Goal: Book appointment/travel/reservation

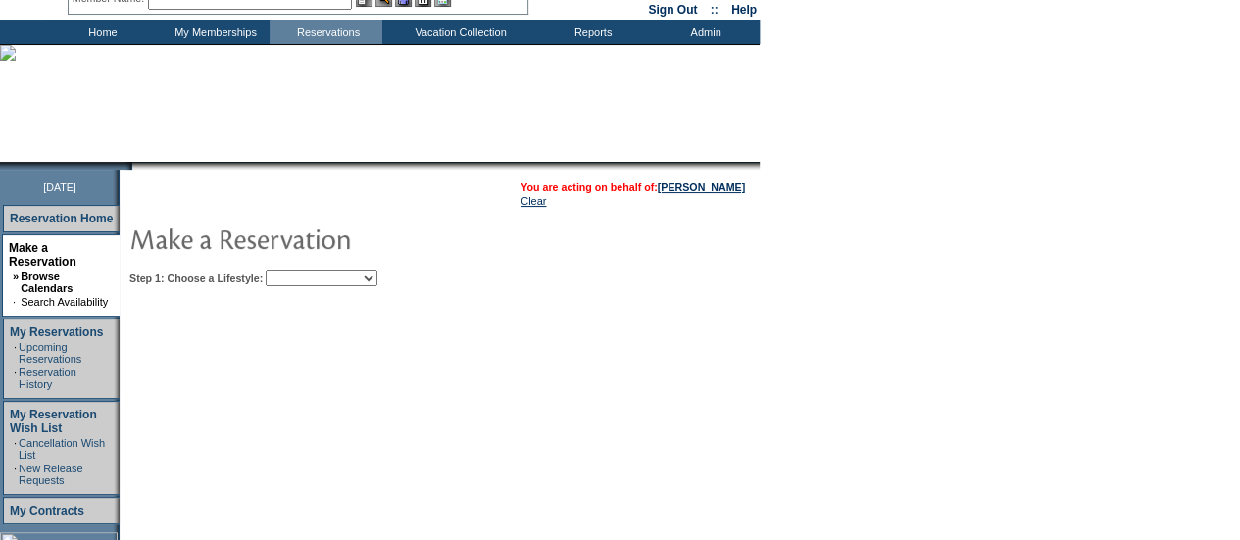
scroll to position [89, 0]
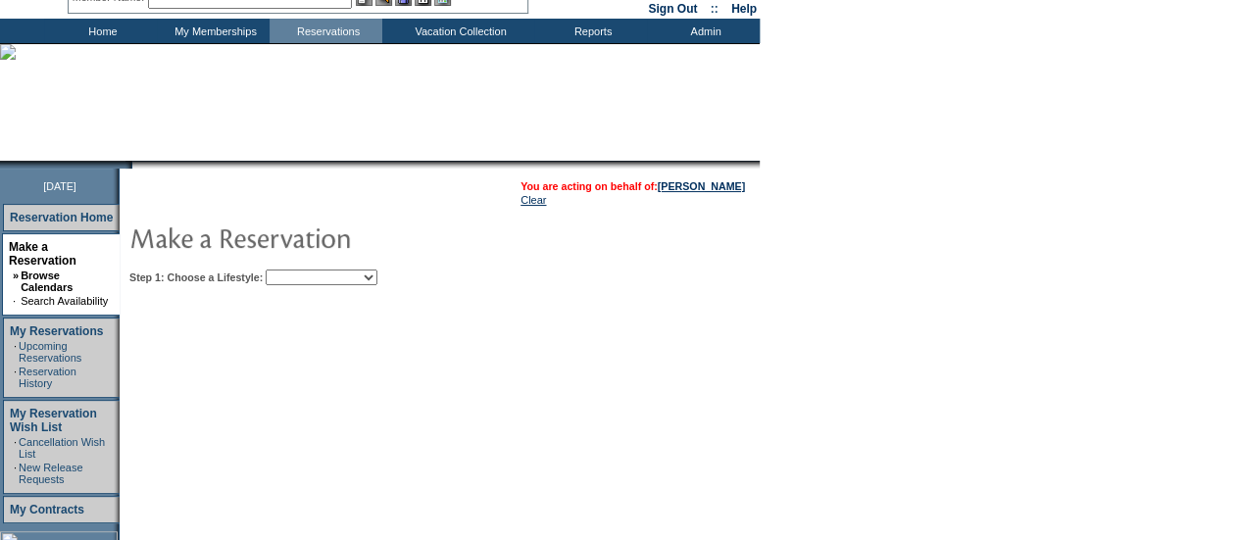
click at [377, 277] on select "Beach Leisure Metropolitan Mountain OIAL for Adventure OIAL for Couples OIAL fo…" at bounding box center [322, 278] width 112 height 16
select select "Beach"
click at [299, 270] on select "Beach Leisure Metropolitan Mountain OIAL for Adventure OIAL for Couples OIAL fo…" at bounding box center [322, 278] width 112 height 16
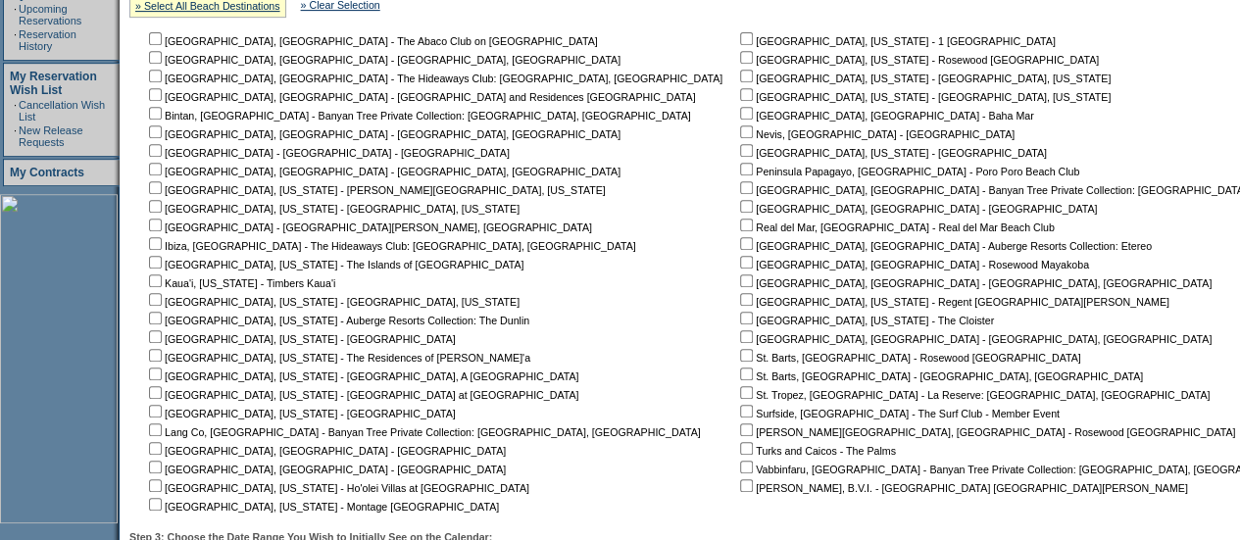
scroll to position [441, 0]
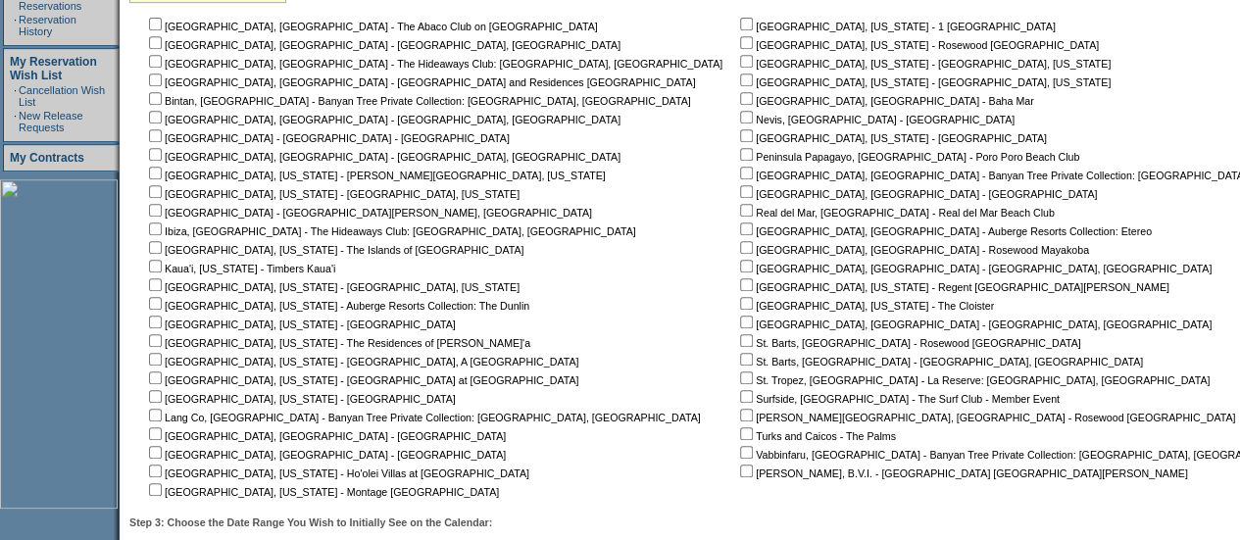
click at [162, 491] on input "checkbox" at bounding box center [155, 489] width 13 height 13
checkbox input "true"
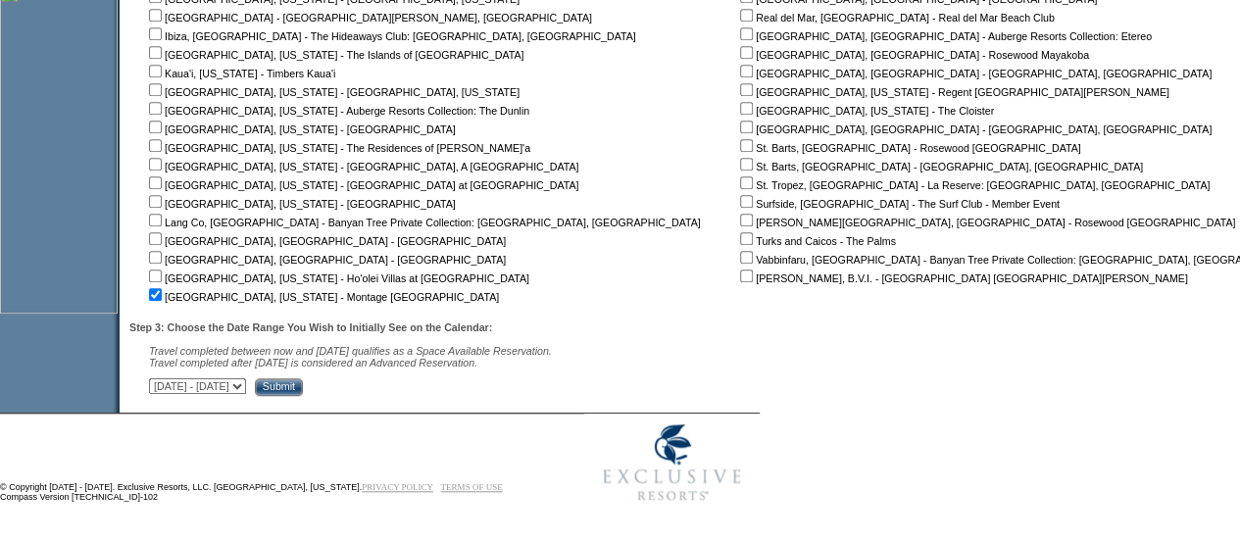
click at [303, 383] on input "Submit" at bounding box center [279, 387] width 48 height 18
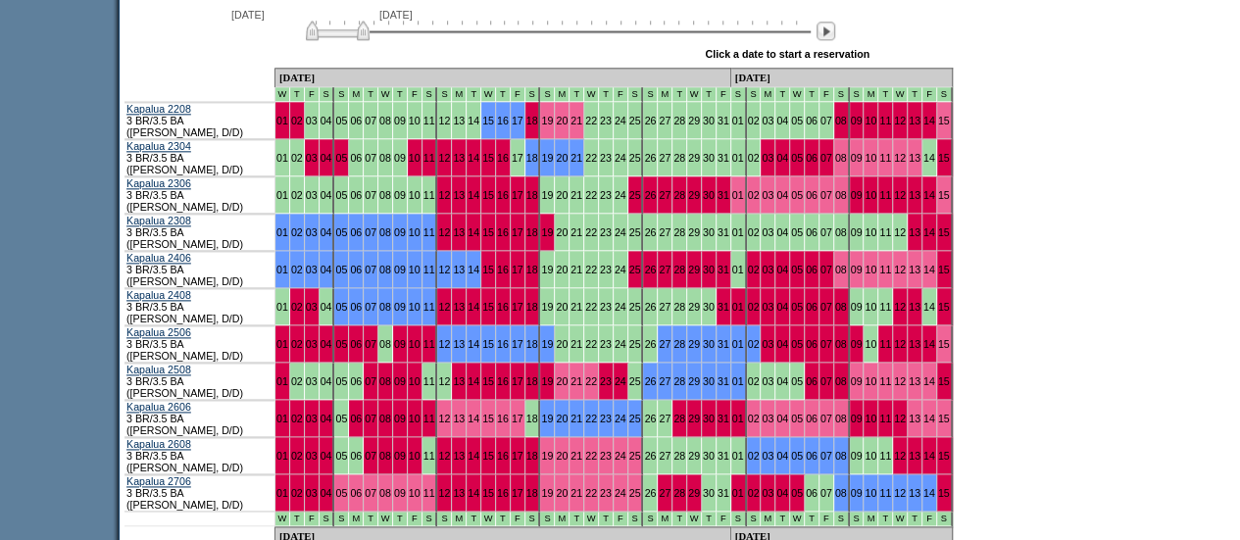
scroll to position [1125, 0]
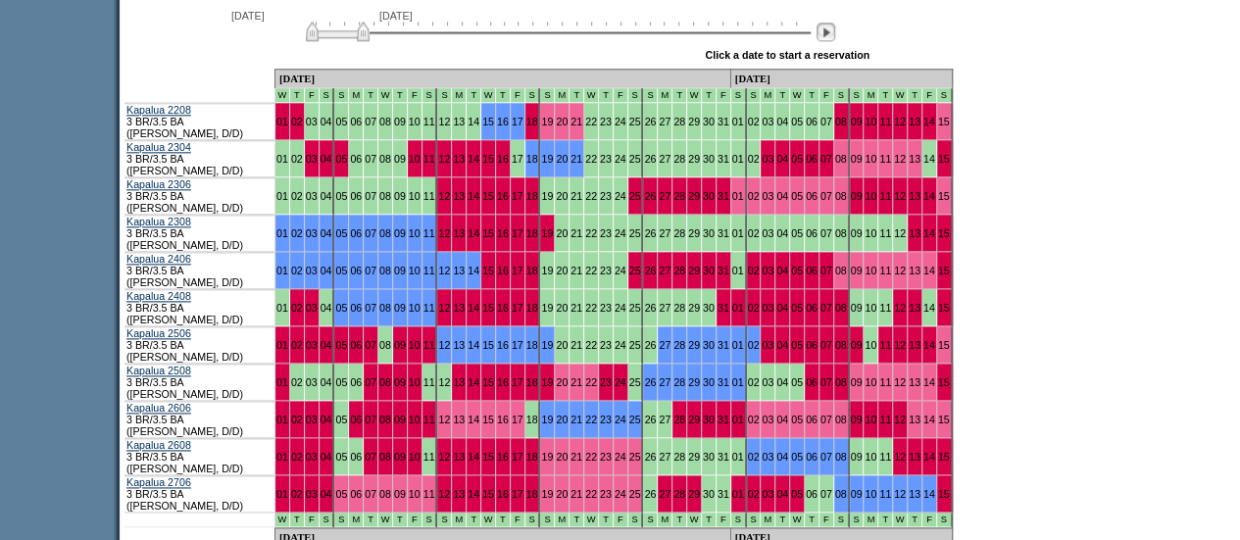
click at [835, 41] on img at bounding box center [825, 32] width 19 height 19
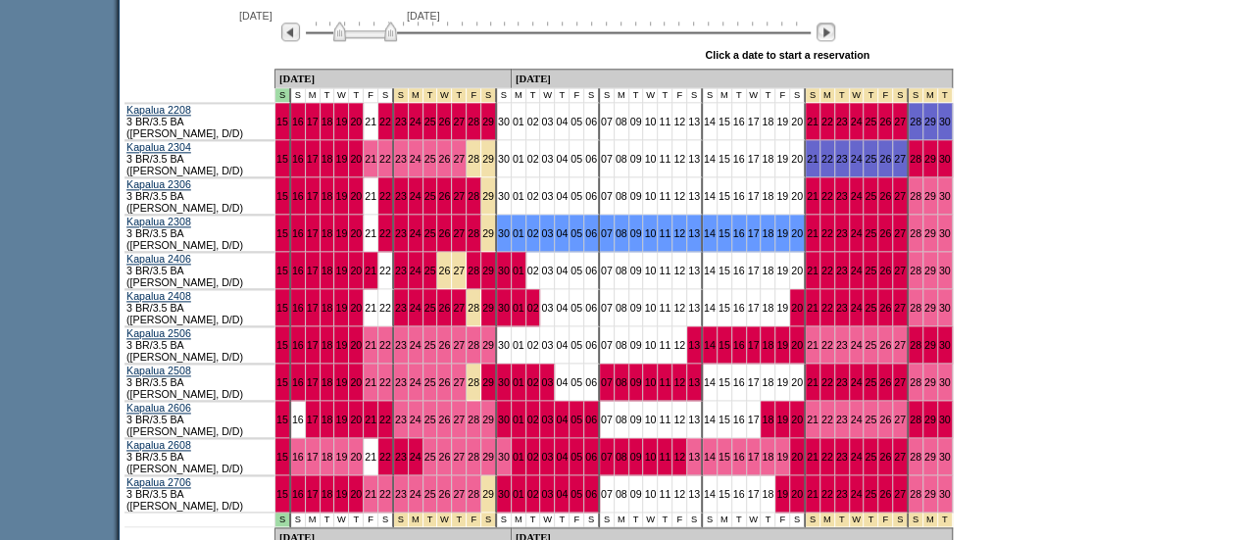
click at [835, 41] on img at bounding box center [825, 32] width 19 height 19
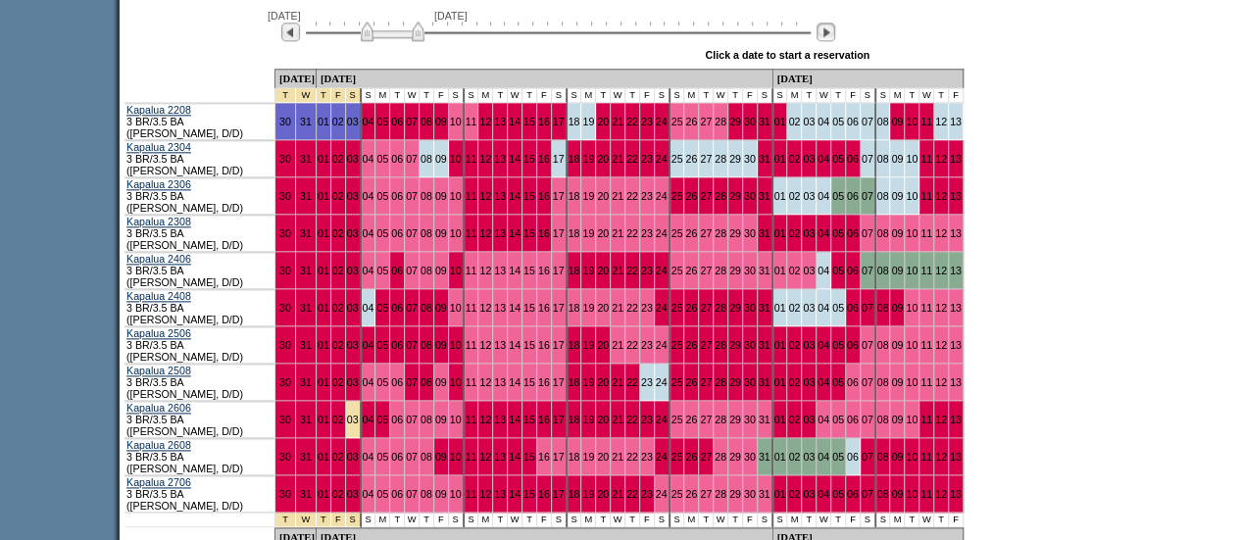
click at [835, 41] on img at bounding box center [825, 32] width 19 height 19
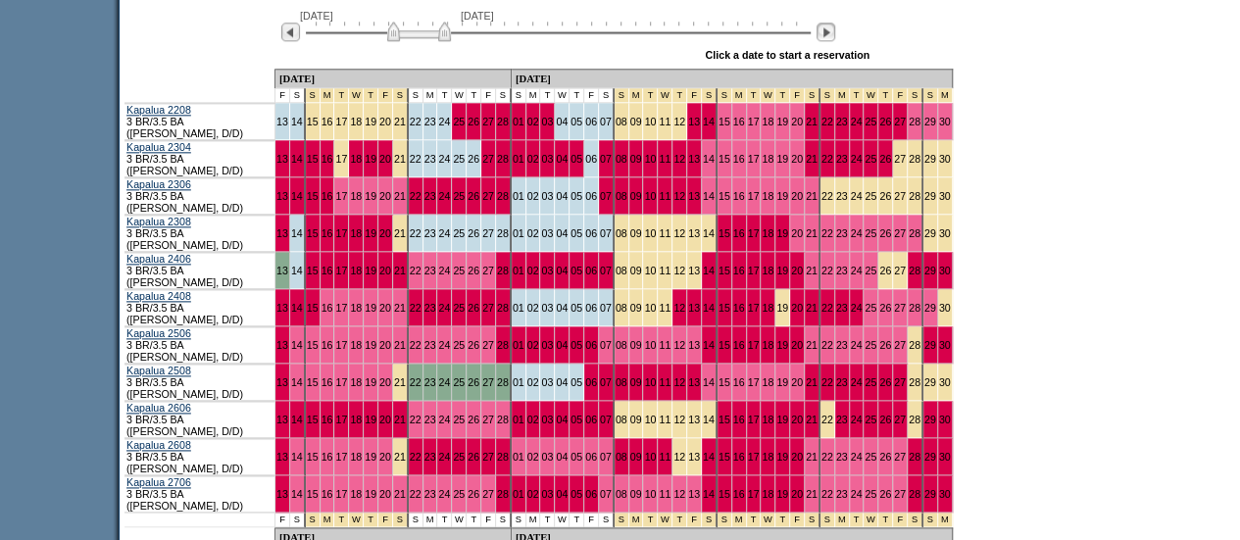
click at [835, 41] on img at bounding box center [825, 32] width 19 height 19
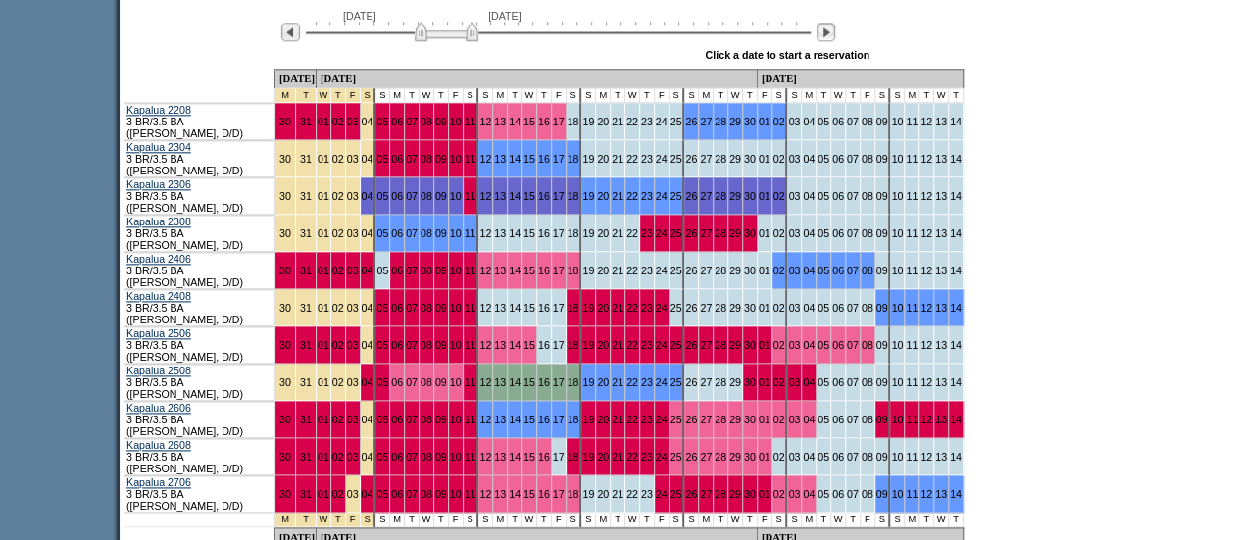
click at [835, 41] on img at bounding box center [825, 32] width 19 height 19
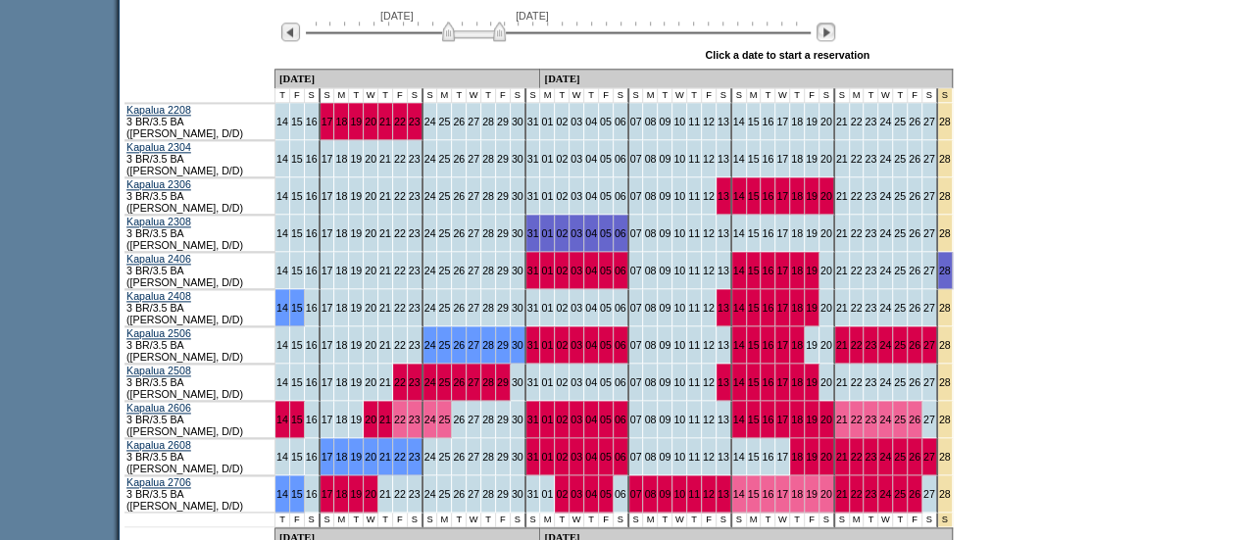
click at [835, 41] on img at bounding box center [825, 32] width 19 height 19
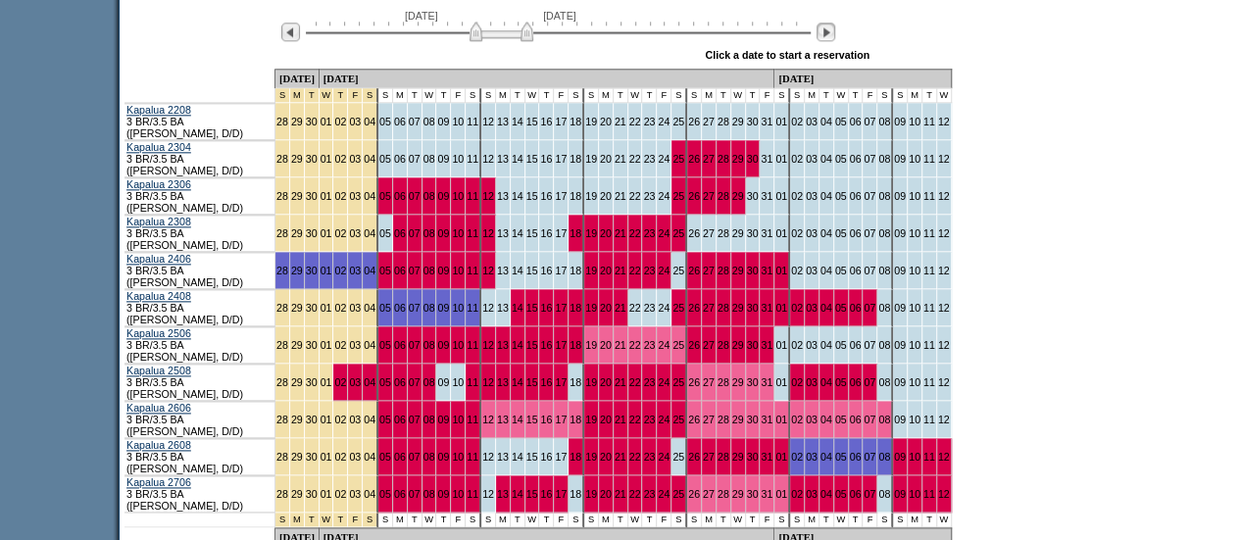
click at [835, 41] on img at bounding box center [825, 32] width 19 height 19
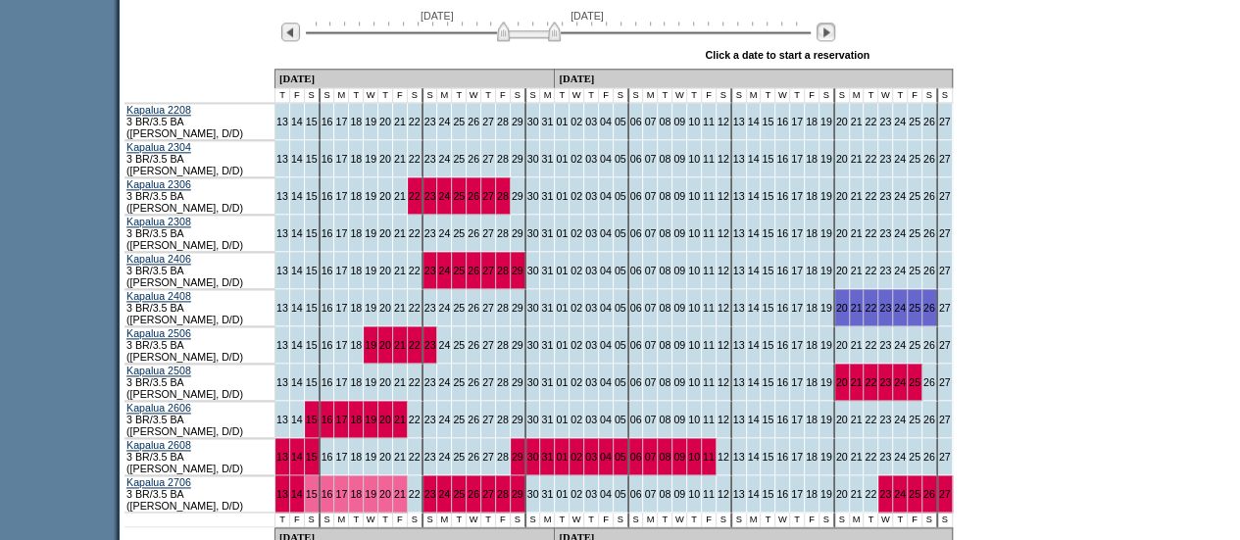
click at [835, 41] on img at bounding box center [825, 32] width 19 height 19
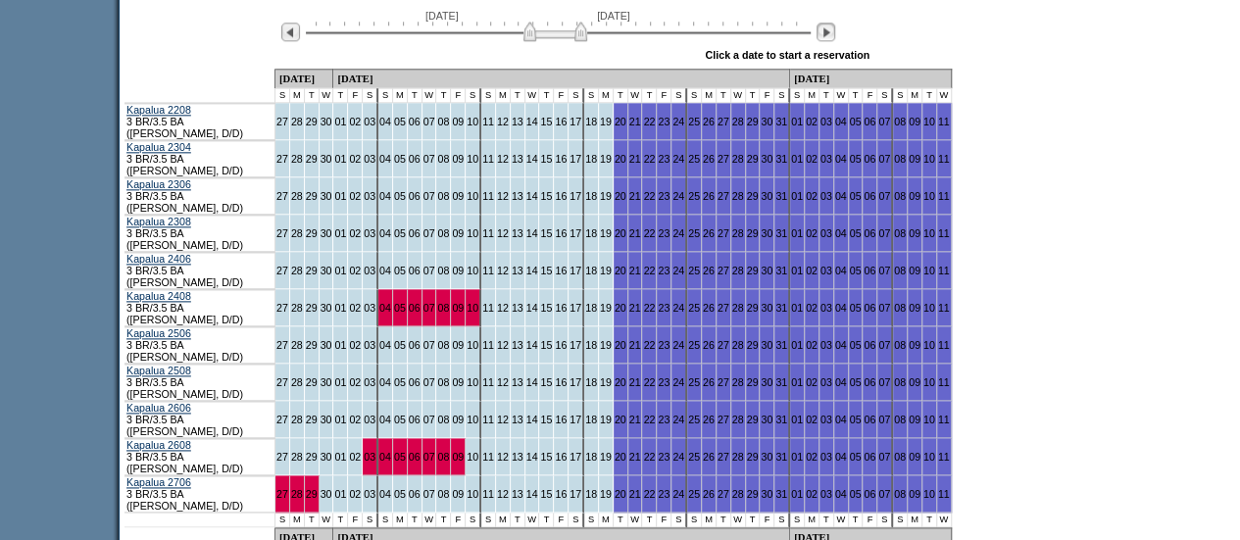
click at [835, 41] on img at bounding box center [825, 32] width 19 height 19
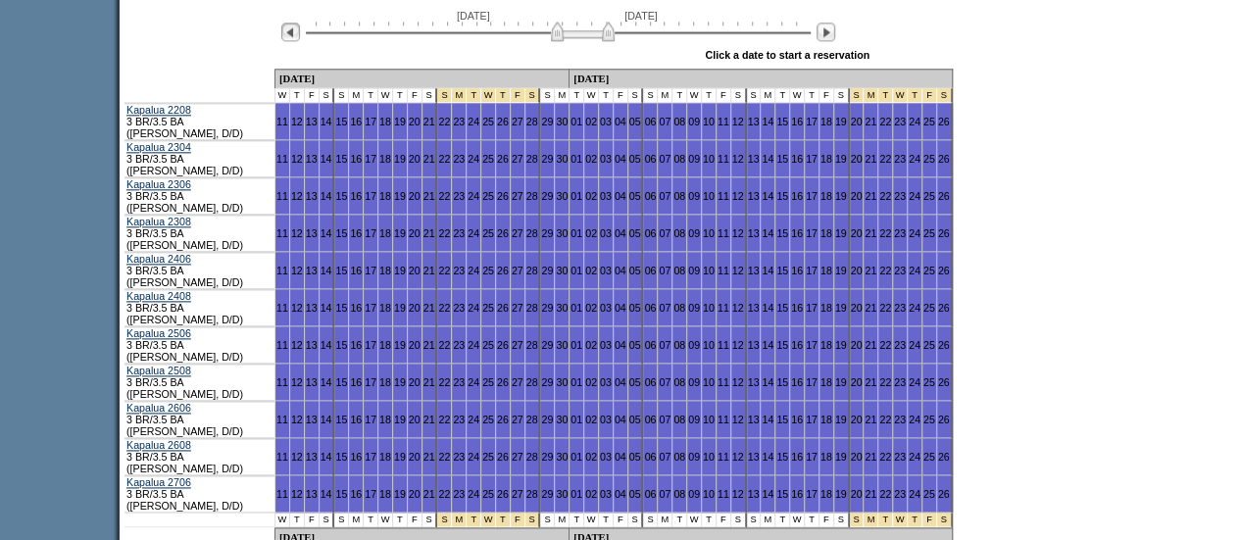
click at [300, 40] on img at bounding box center [290, 32] width 19 height 19
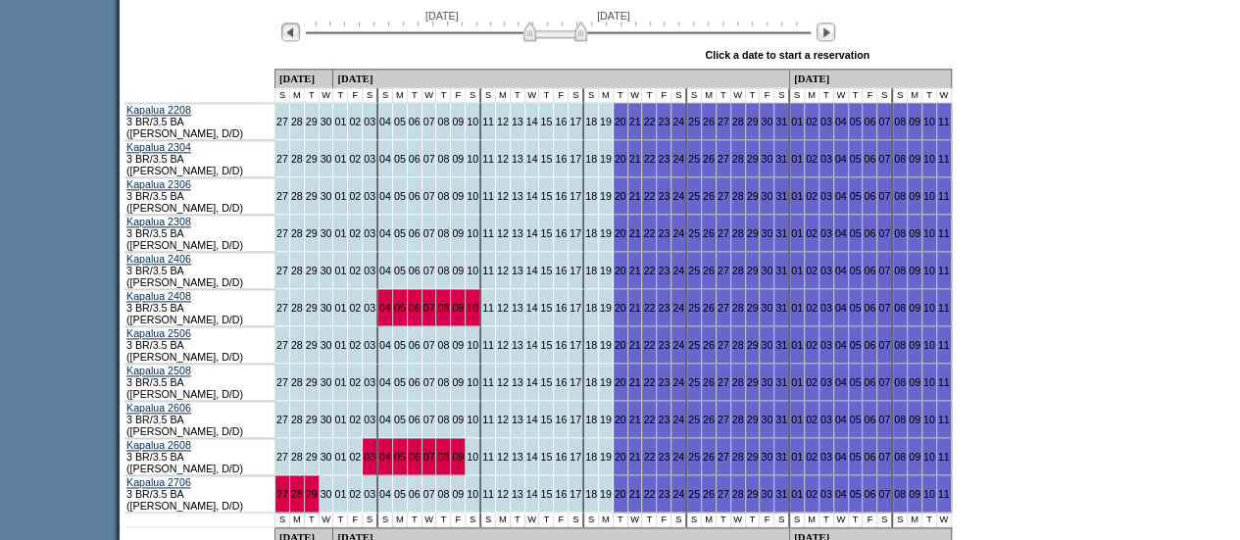
click at [297, 41] on img at bounding box center [290, 32] width 19 height 19
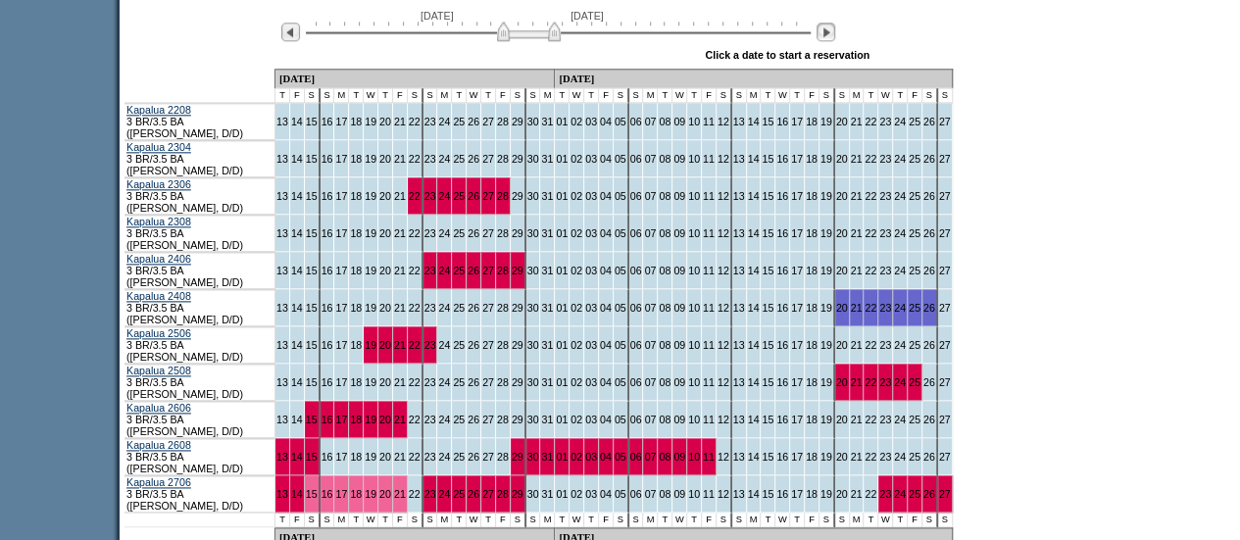
click at [829, 32] on img at bounding box center [825, 32] width 19 height 19
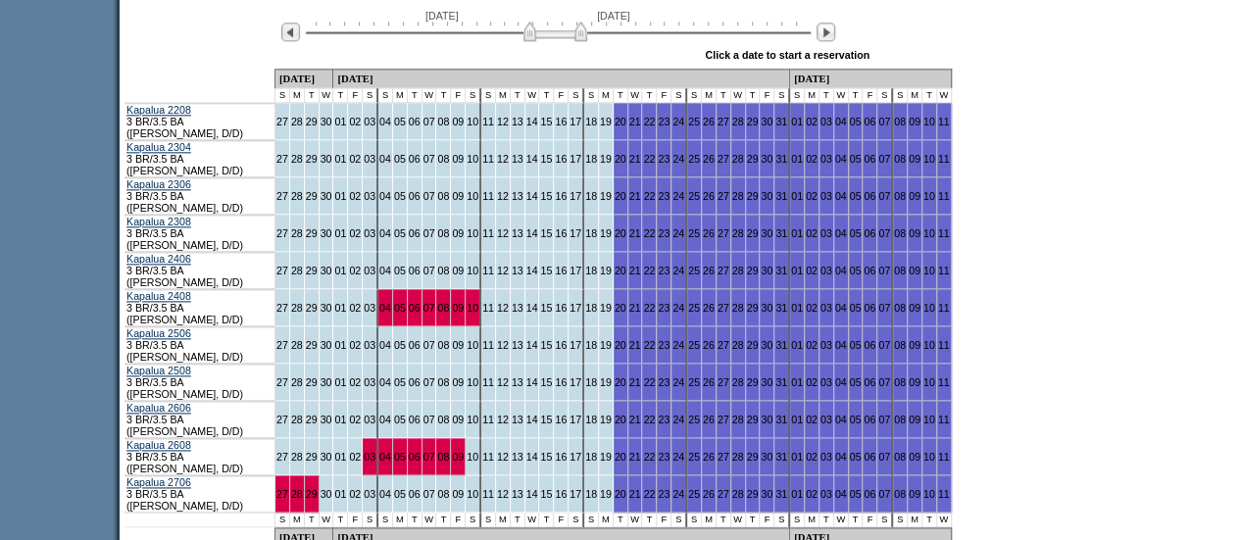
scroll to position [1086, 0]
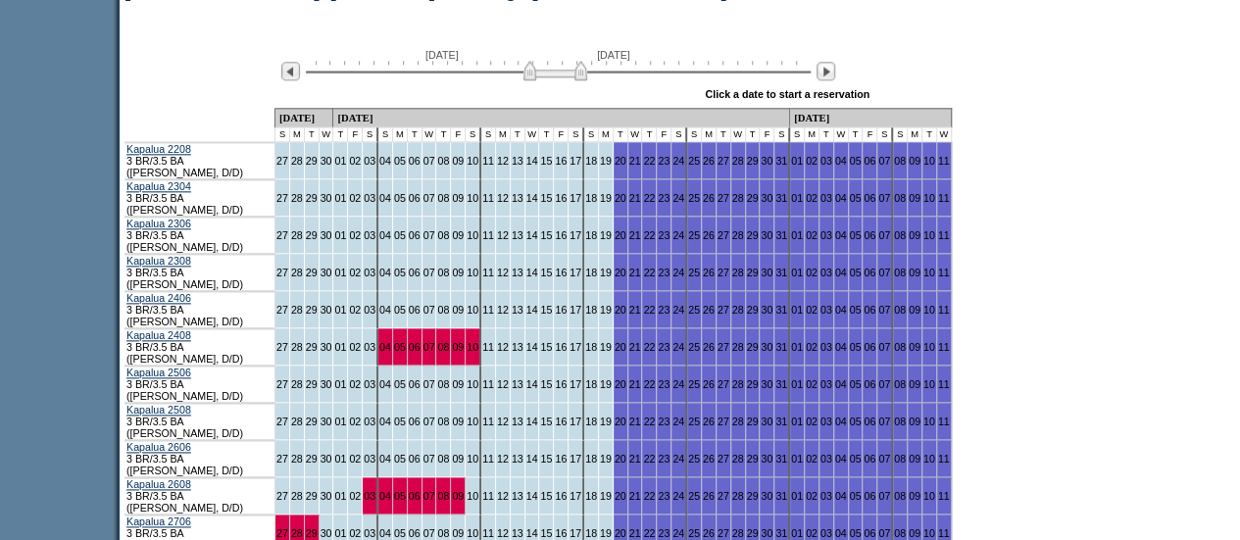
click at [306, 66] on div "[DATE] [DATE]" at bounding box center [554, 65] width 566 height 33
click at [300, 72] on img at bounding box center [290, 71] width 19 height 19
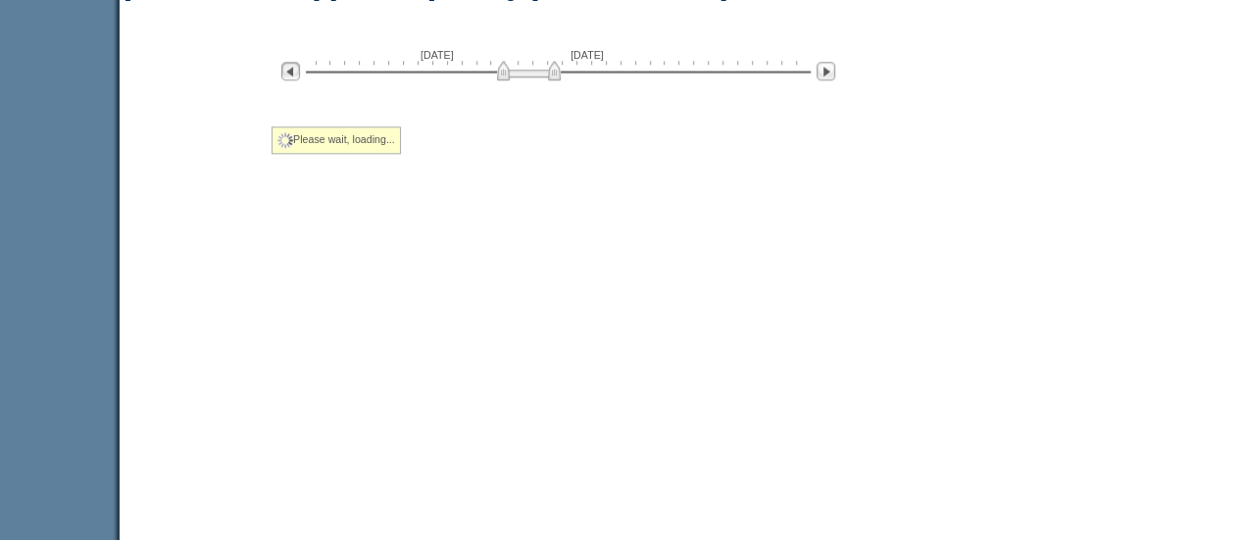
click at [300, 72] on img at bounding box center [290, 71] width 19 height 19
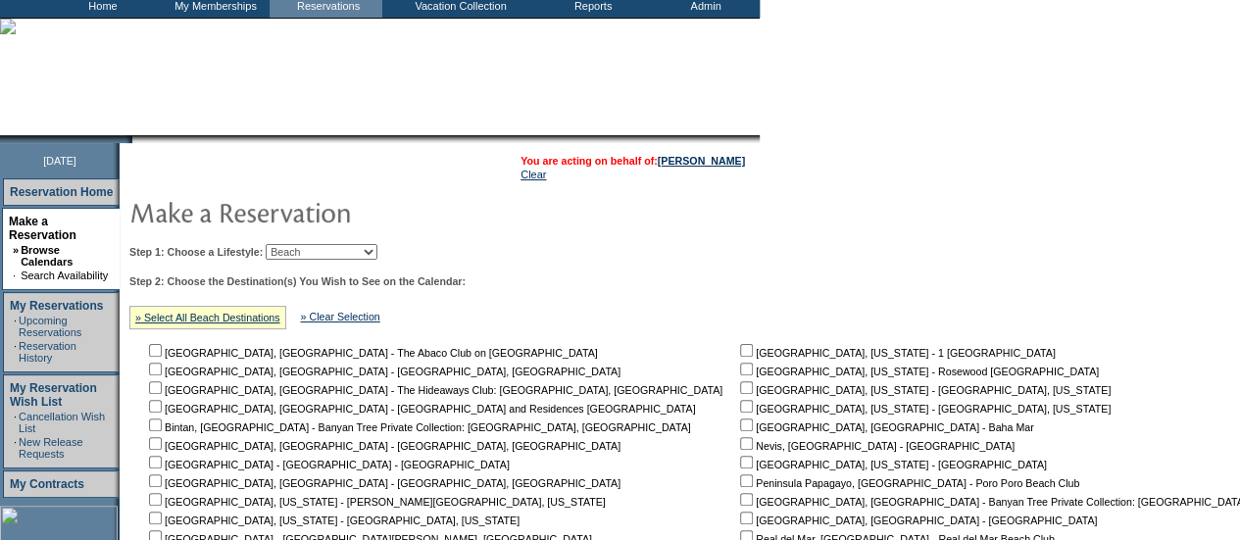
scroll to position [113, 0]
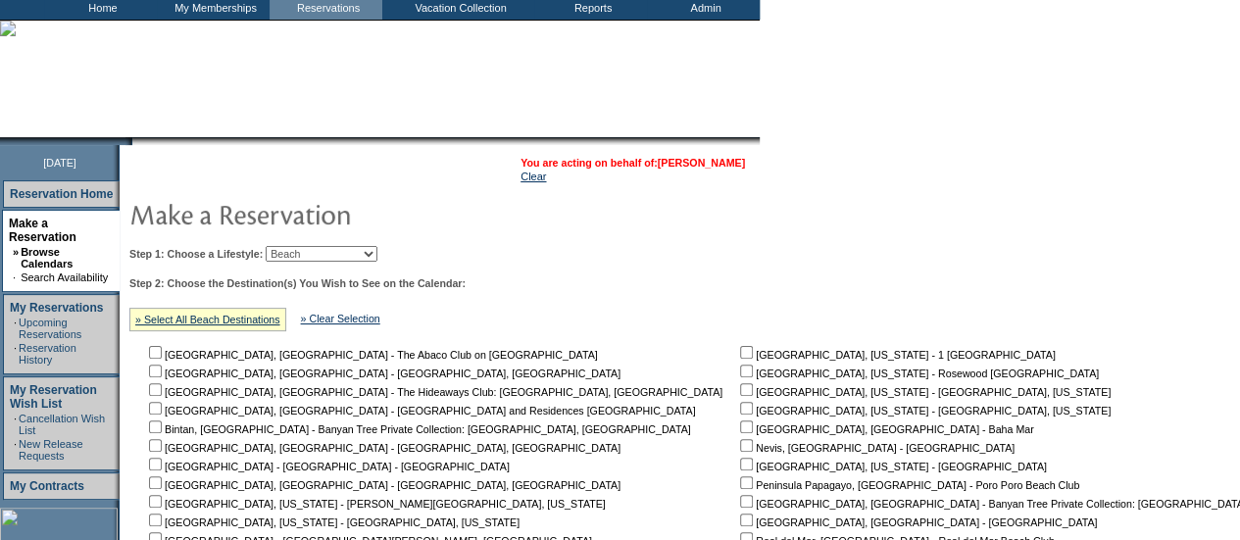
click at [717, 163] on link "[PERSON_NAME]" at bounding box center [701, 163] width 87 height 12
